Goal: Navigation & Orientation: Go to known website

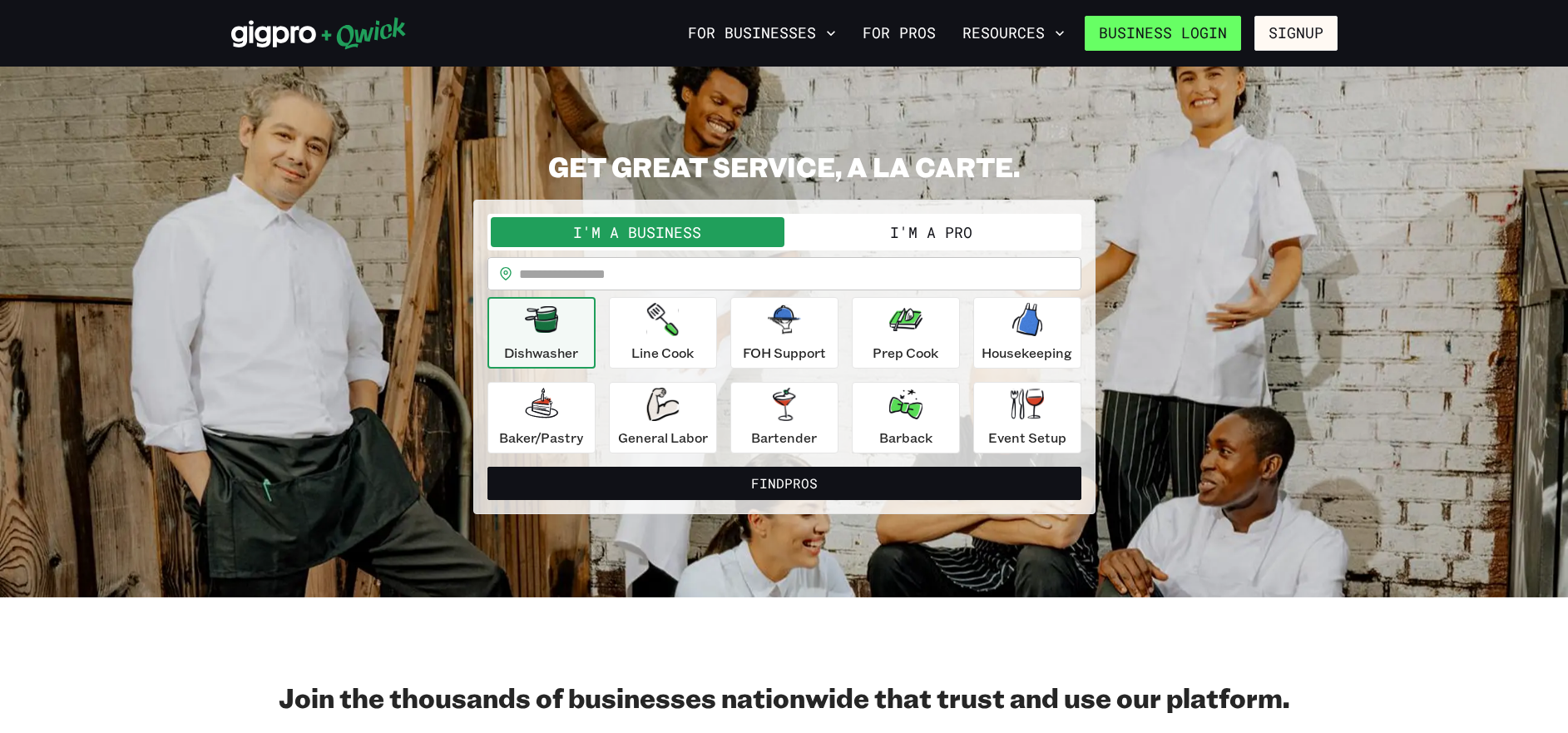
click at [1115, 44] on link "Business Login" at bounding box center [1163, 33] width 157 height 35
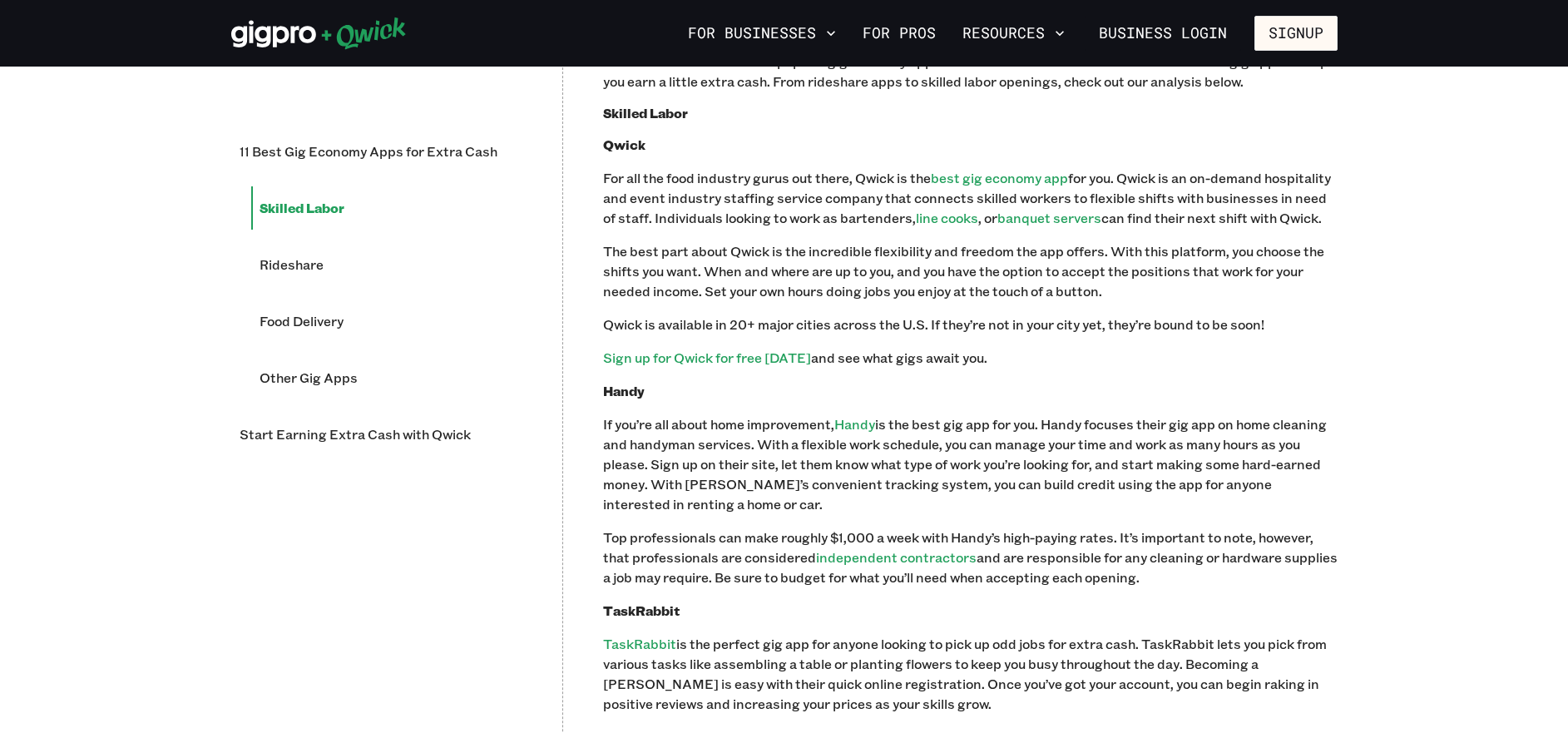
scroll to position [1248, 0]
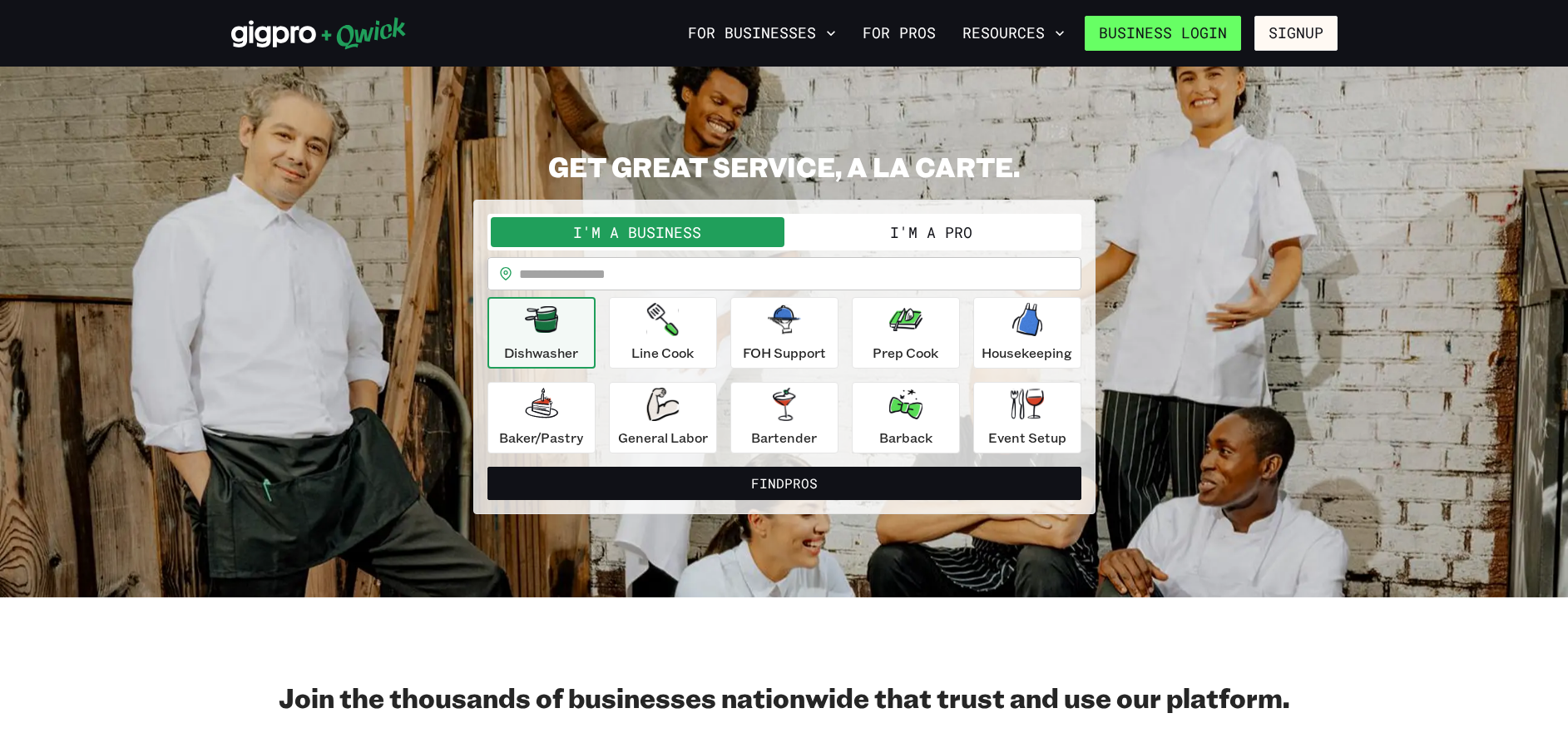
click at [1166, 36] on link "Business Login" at bounding box center [1163, 33] width 157 height 35
